Goal: Book appointment/travel/reservation

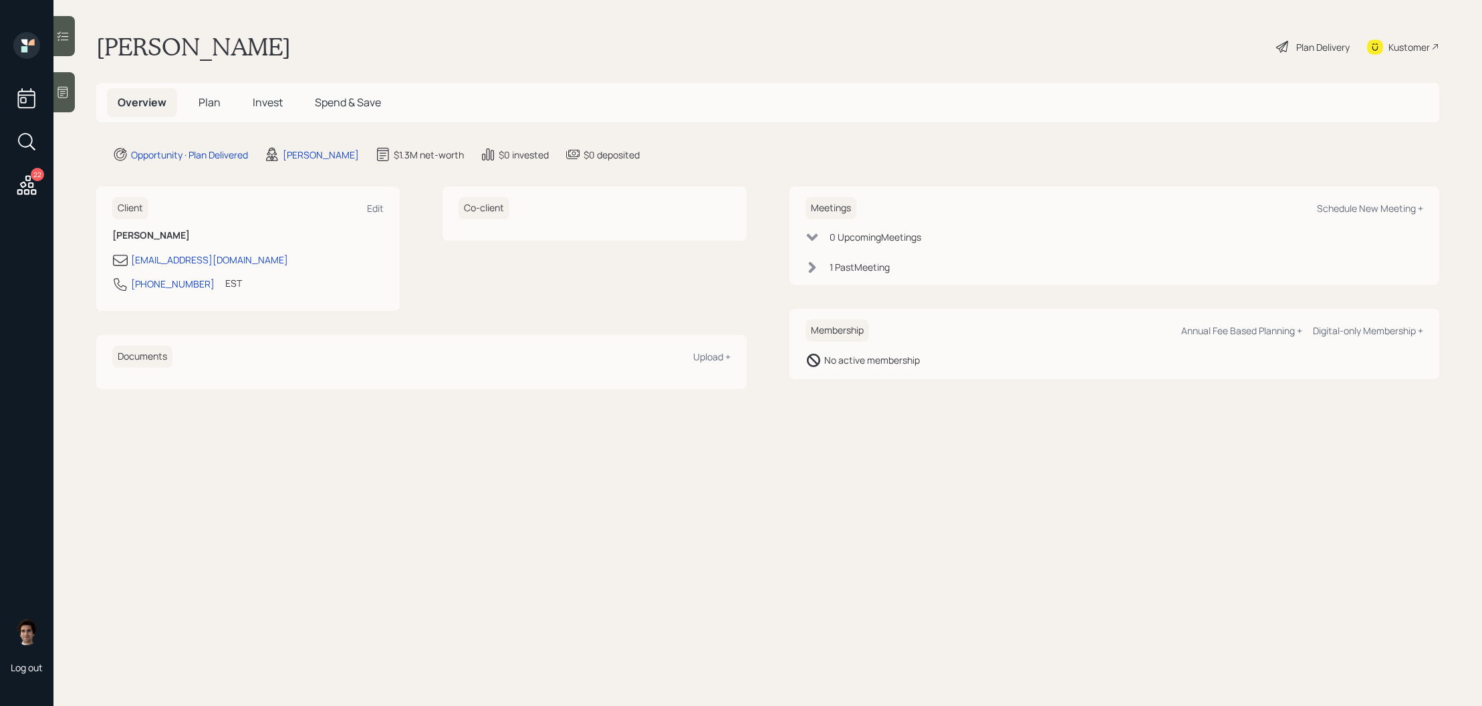
click at [199, 116] on h5 "Plan" at bounding box center [209, 102] width 43 height 29
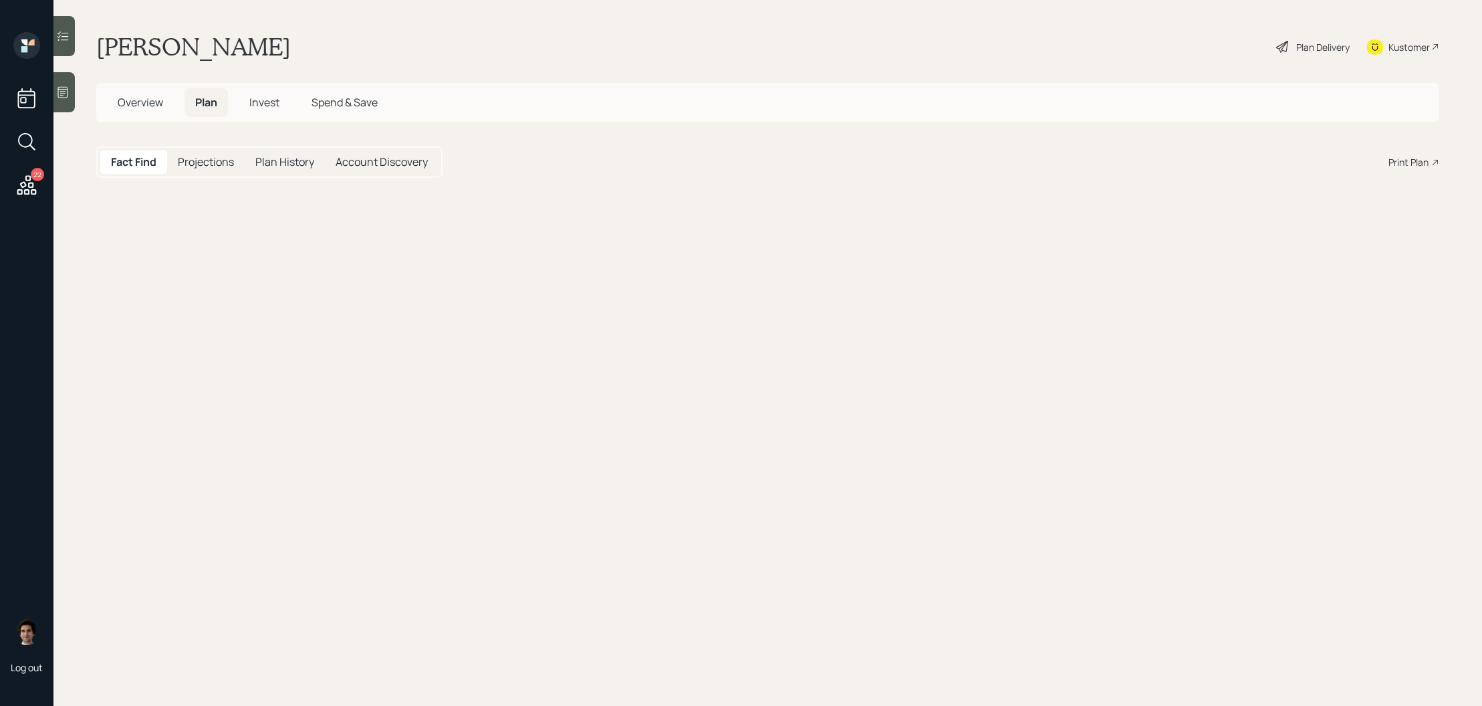
click at [199, 107] on span "Plan" at bounding box center [206, 102] width 22 height 15
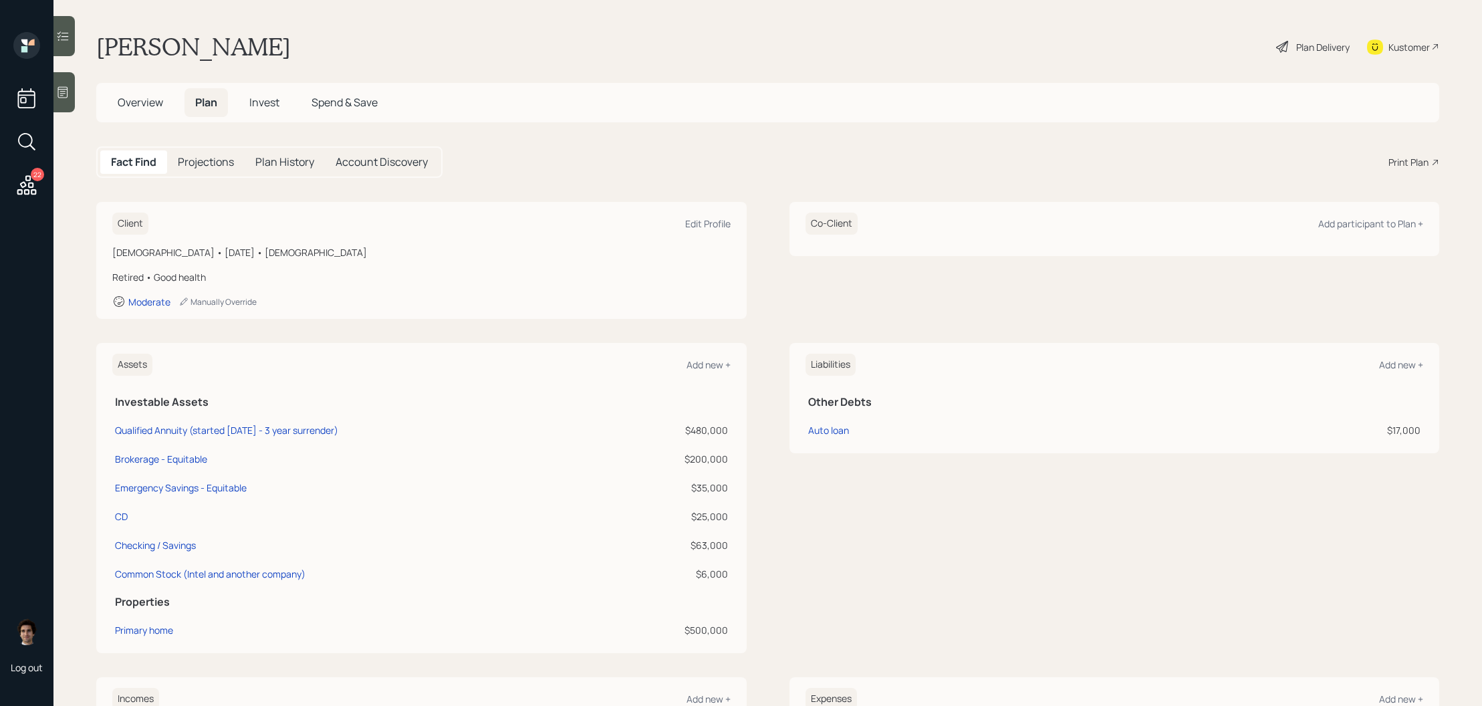
click at [156, 95] on span "Overview" at bounding box center [140, 102] width 45 height 15
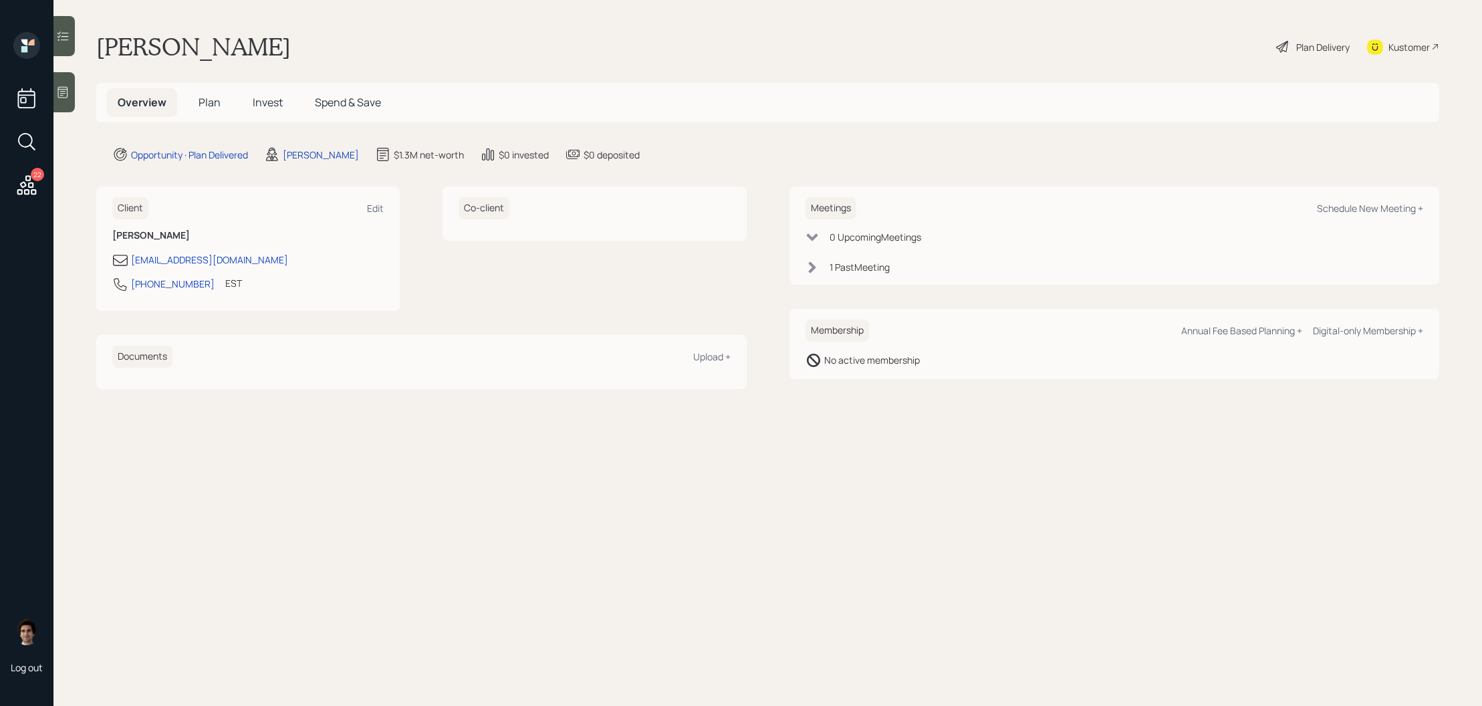
click at [1400, 191] on div "Meetings Schedule New Meeting + 0 Upcoming Meeting s 1 Past Meeting" at bounding box center [1114, 235] width 650 height 98
click at [1400, 200] on div "Meetings Schedule New Meeting +" at bounding box center [1114, 208] width 618 height 22
click at [1400, 216] on div "Meetings Schedule New Meeting +" at bounding box center [1114, 208] width 618 height 22
click at [1400, 209] on div "Schedule New Meeting +" at bounding box center [1370, 208] width 106 height 13
select select "59554aeb-d739-4552-90b9-0d27d70b4bf7"
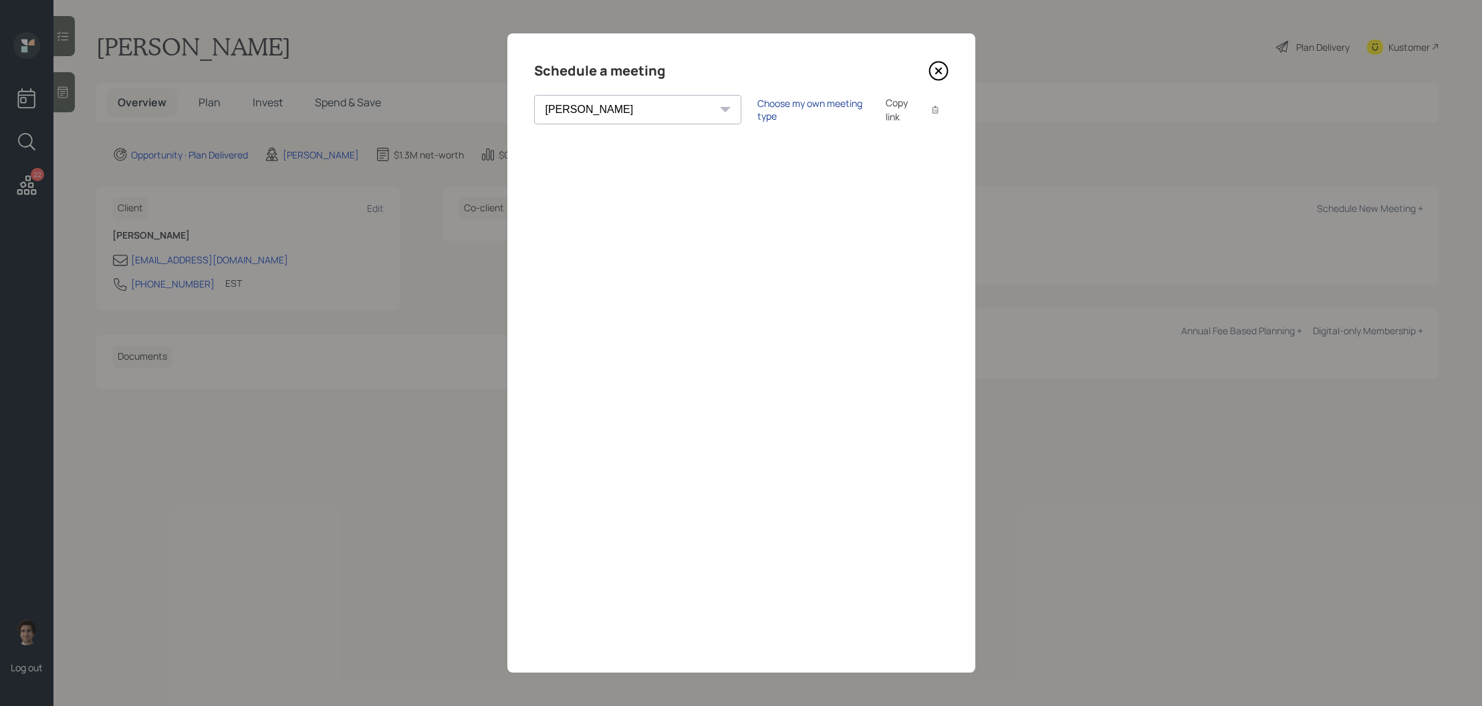
click at [757, 110] on div "Choose my own meeting type" at bounding box center [813, 109] width 112 height 25
click at [934, 70] on icon at bounding box center [938, 71] width 20 height 20
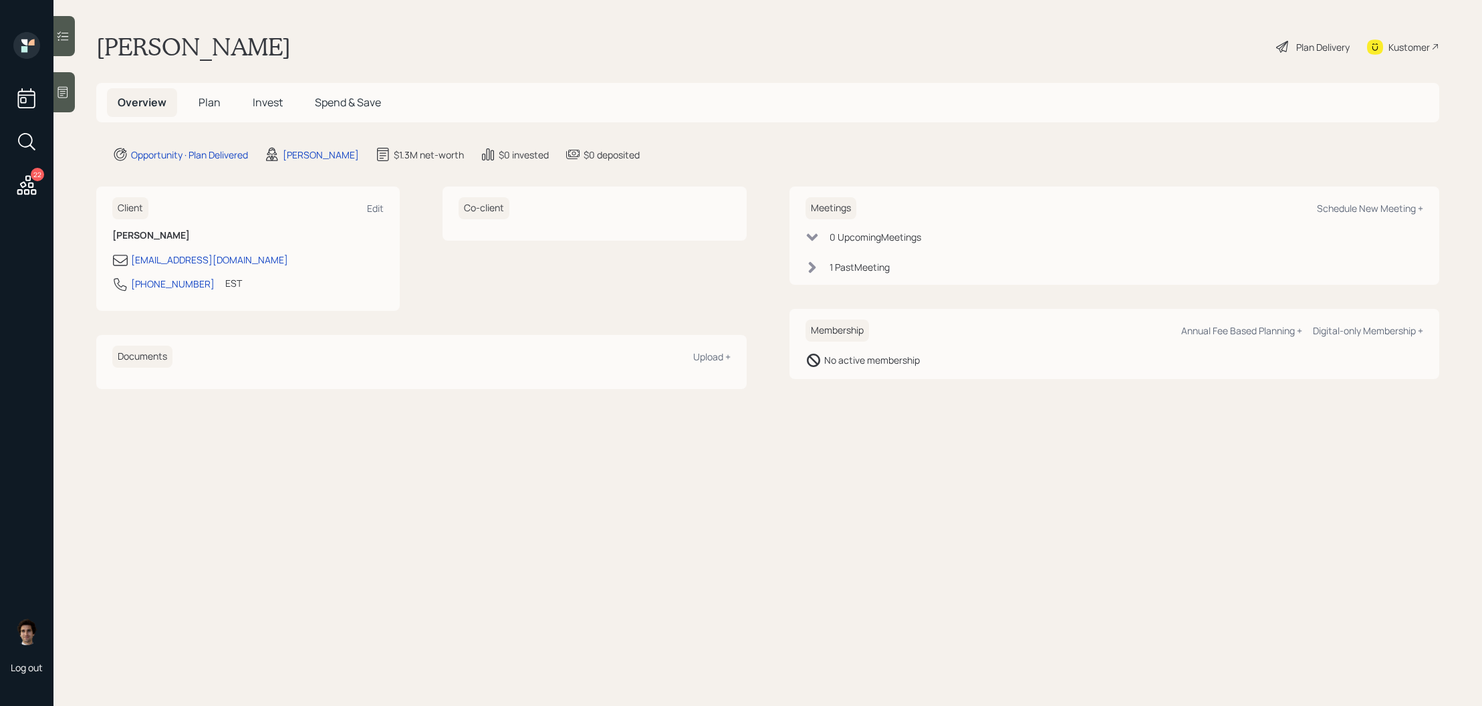
click at [261, 104] on span "Invest" at bounding box center [268, 102] width 30 height 15
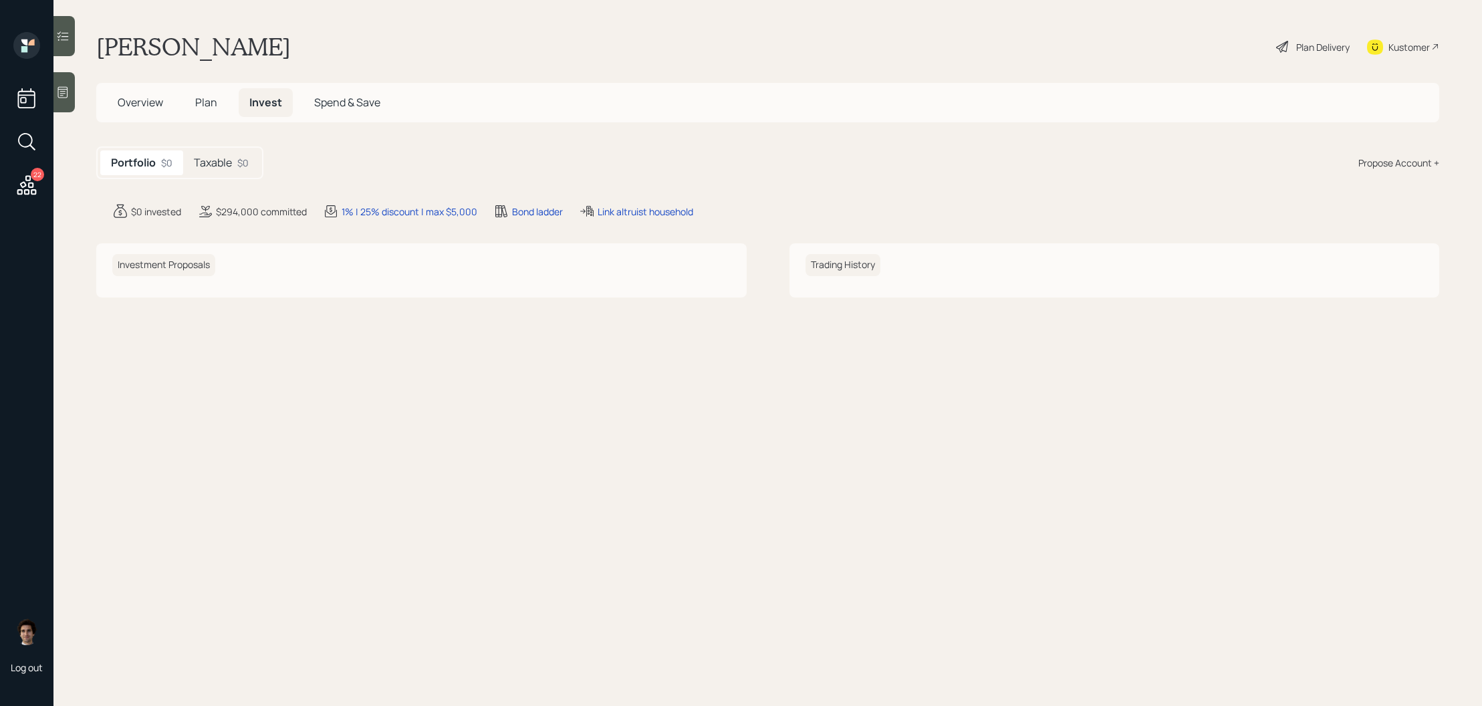
click at [194, 106] on h5 "Plan" at bounding box center [205, 102] width 43 height 29
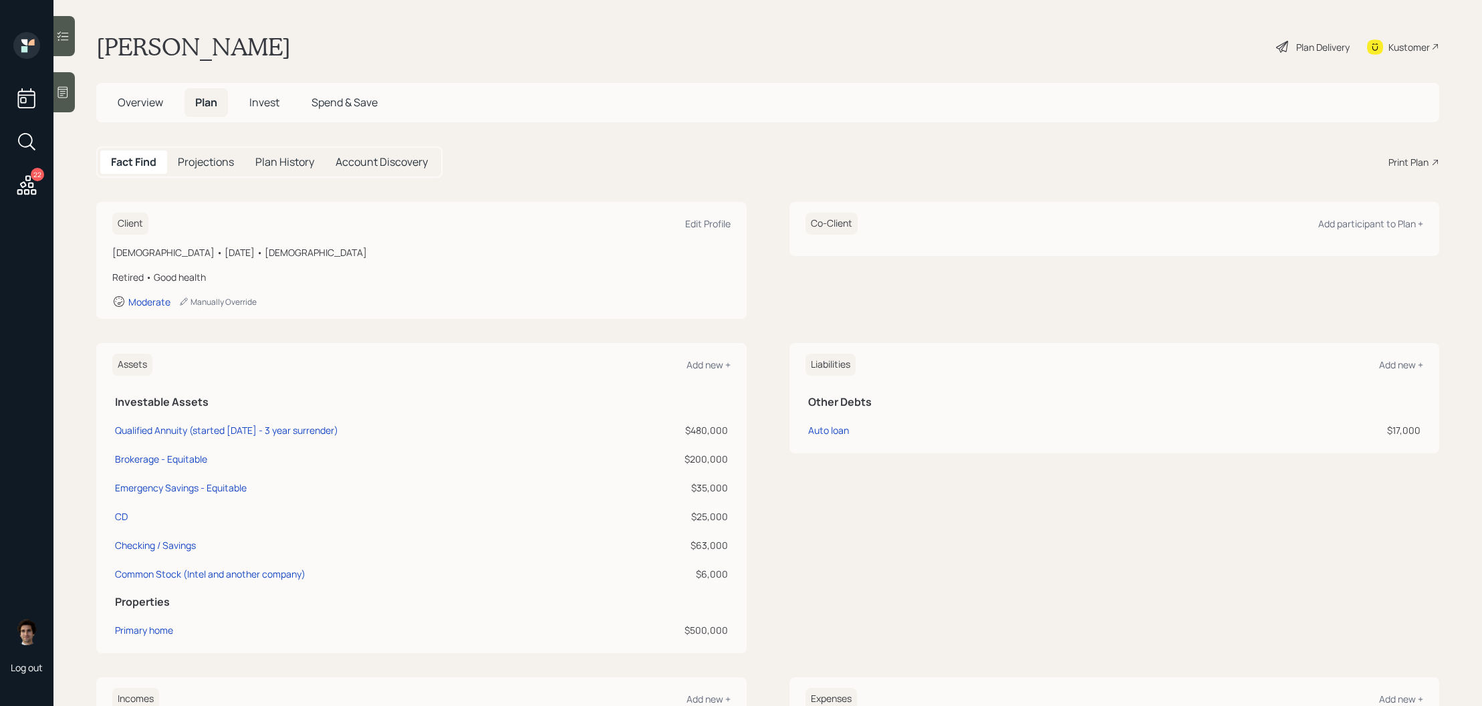
click at [125, 97] on span "Overview" at bounding box center [140, 102] width 45 height 15
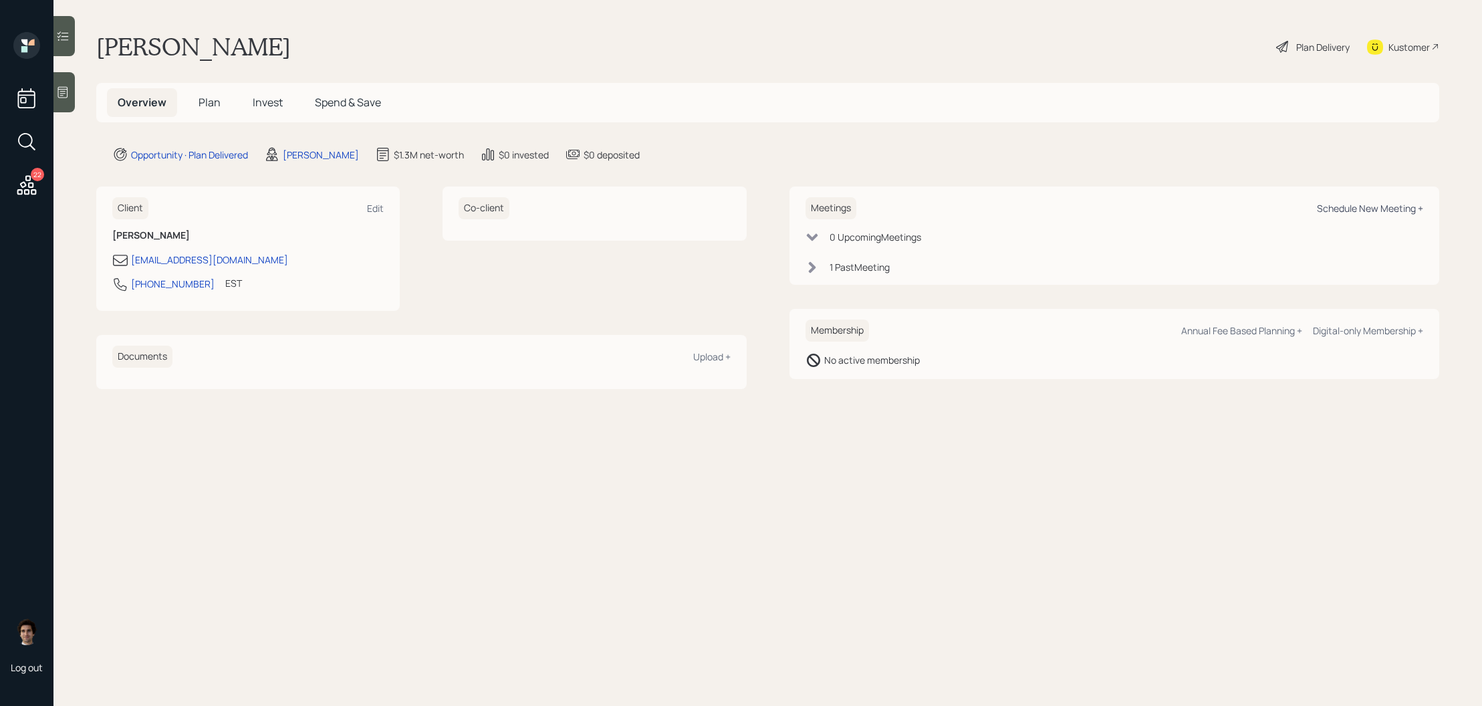
click at [1411, 210] on div "Schedule New Meeting +" at bounding box center [1370, 208] width 106 height 13
select select "59554aeb-d739-4552-90b9-0d27d70b4bf7"
